Goal: Task Accomplishment & Management: Manage account settings

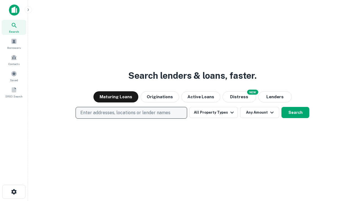
click at [131, 113] on p "Enter addresses, locations or lender names" at bounding box center [125, 112] width 90 height 7
type input "**********"
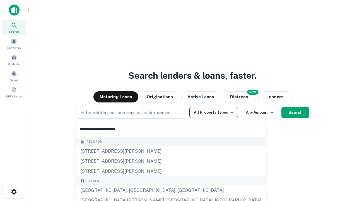
click at [133, 190] on div "[GEOGRAPHIC_DATA], [GEOGRAPHIC_DATA], [GEOGRAPHIC_DATA]" at bounding box center [171, 190] width 190 height 10
click at [213, 112] on button "All Property Types" at bounding box center [213, 112] width 48 height 11
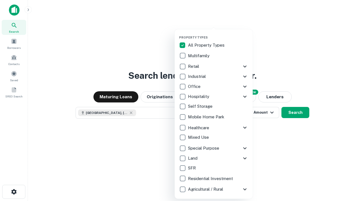
click at [218, 34] on button "button" at bounding box center [218, 34] width 78 height 0
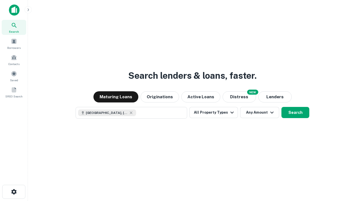
scroll to position [9, 0]
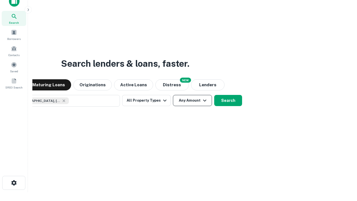
click at [173, 95] on button "Any Amount" at bounding box center [192, 100] width 39 height 11
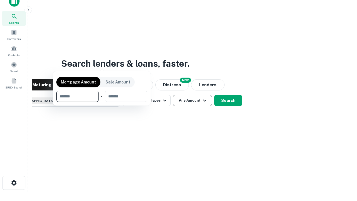
scroll to position [40, 158]
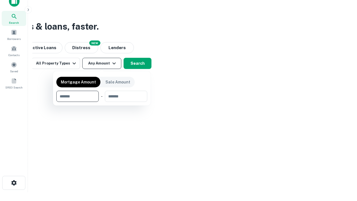
type input "*******"
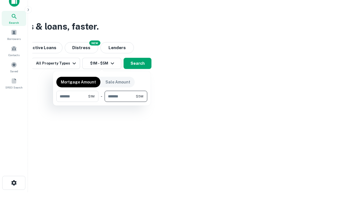
type input "*******"
click at [102, 102] on button "button" at bounding box center [101, 102] width 91 height 0
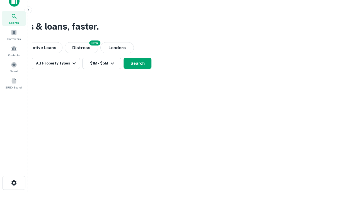
scroll to position [9, 0]
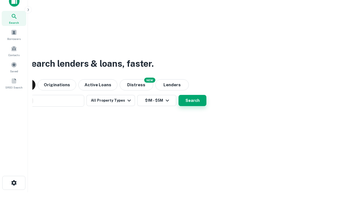
click at [178, 95] on button "Search" at bounding box center [192, 100] width 28 height 11
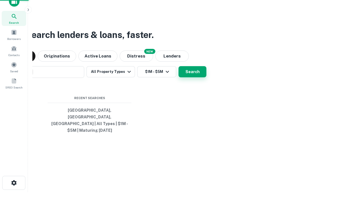
scroll to position [18, 158]
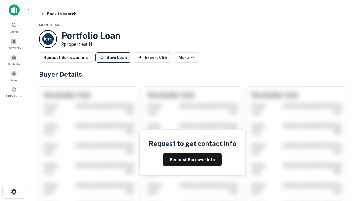
click at [113, 57] on button "Save Loan" at bounding box center [113, 57] width 36 height 10
click at [114, 57] on button "Loan Saved" at bounding box center [114, 57] width 38 height 10
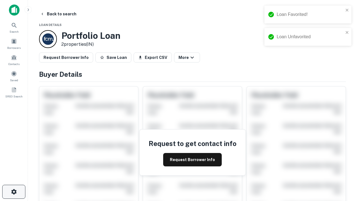
click at [14, 191] on icon "button" at bounding box center [14, 191] width 7 height 7
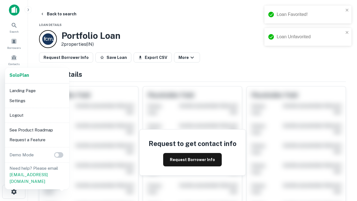
click at [37, 115] on li "Logout" at bounding box center [37, 115] width 60 height 10
